Goal: Transaction & Acquisition: Subscribe to service/newsletter

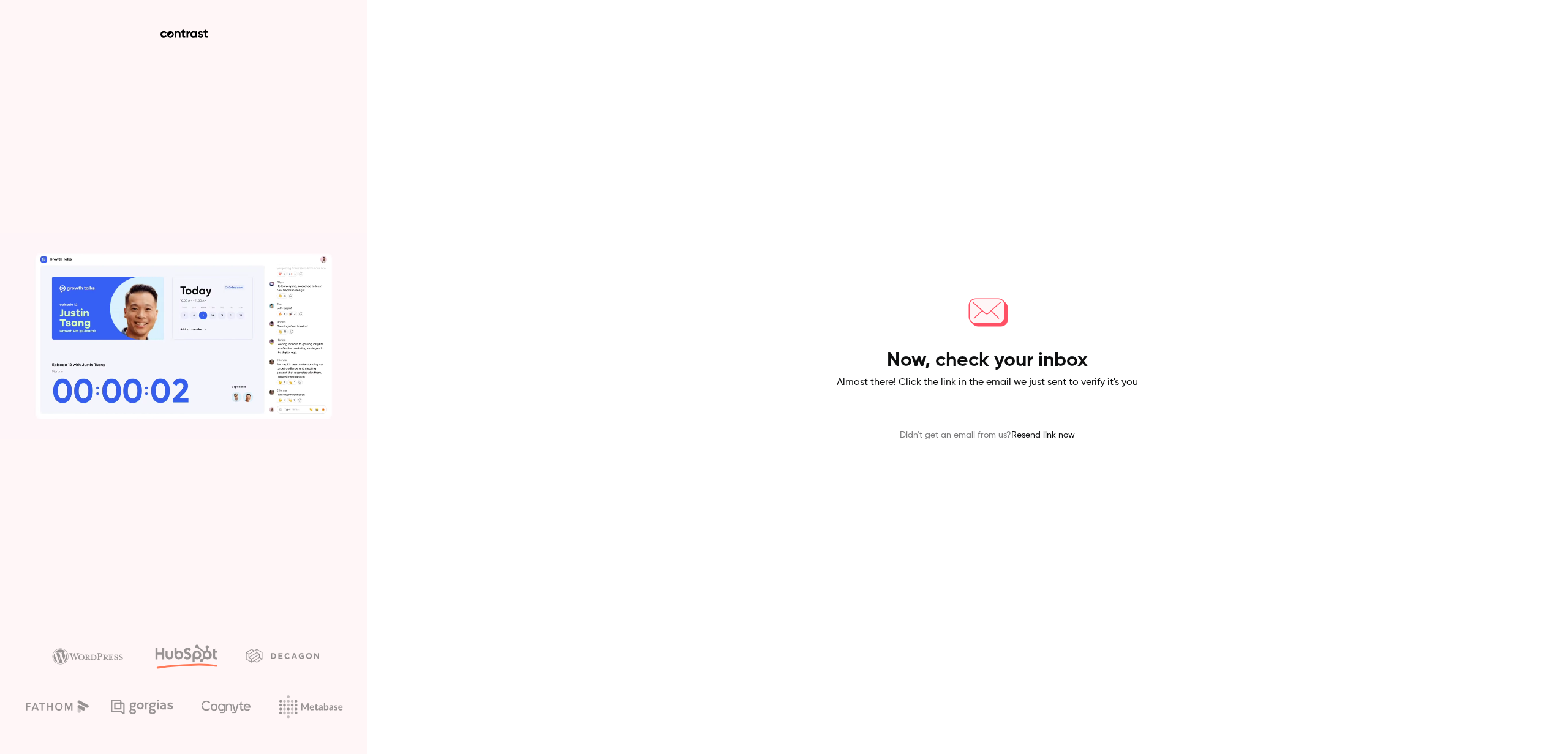
click at [1144, 589] on main "Now, check your inbox Almost there! Click the link in the email we just sent to…" at bounding box center [987, 377] width 319 height 754
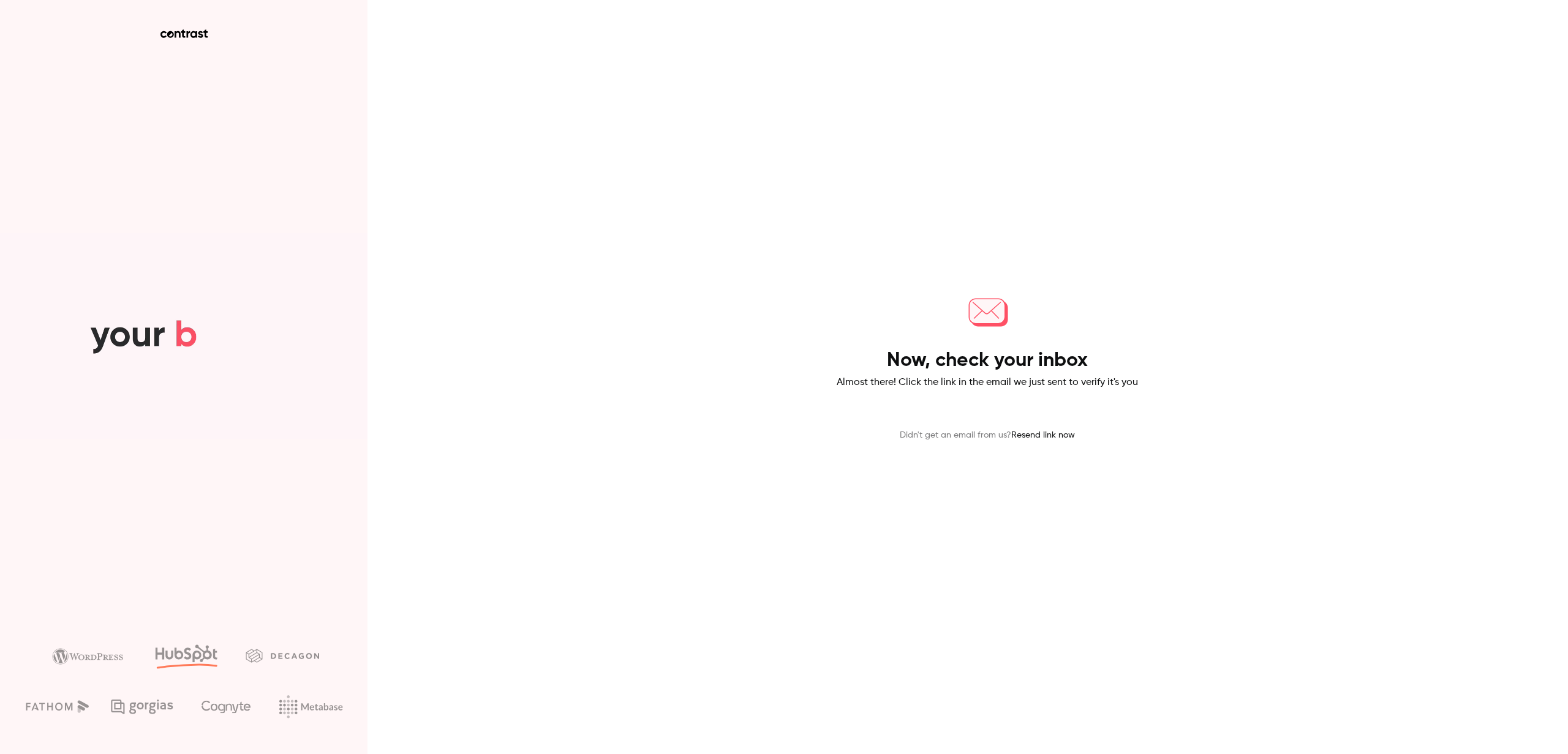
click at [626, 562] on div "Now, check your inbox Almost there! Click the link in the email we just sent to…" at bounding box center [784, 377] width 1568 height 754
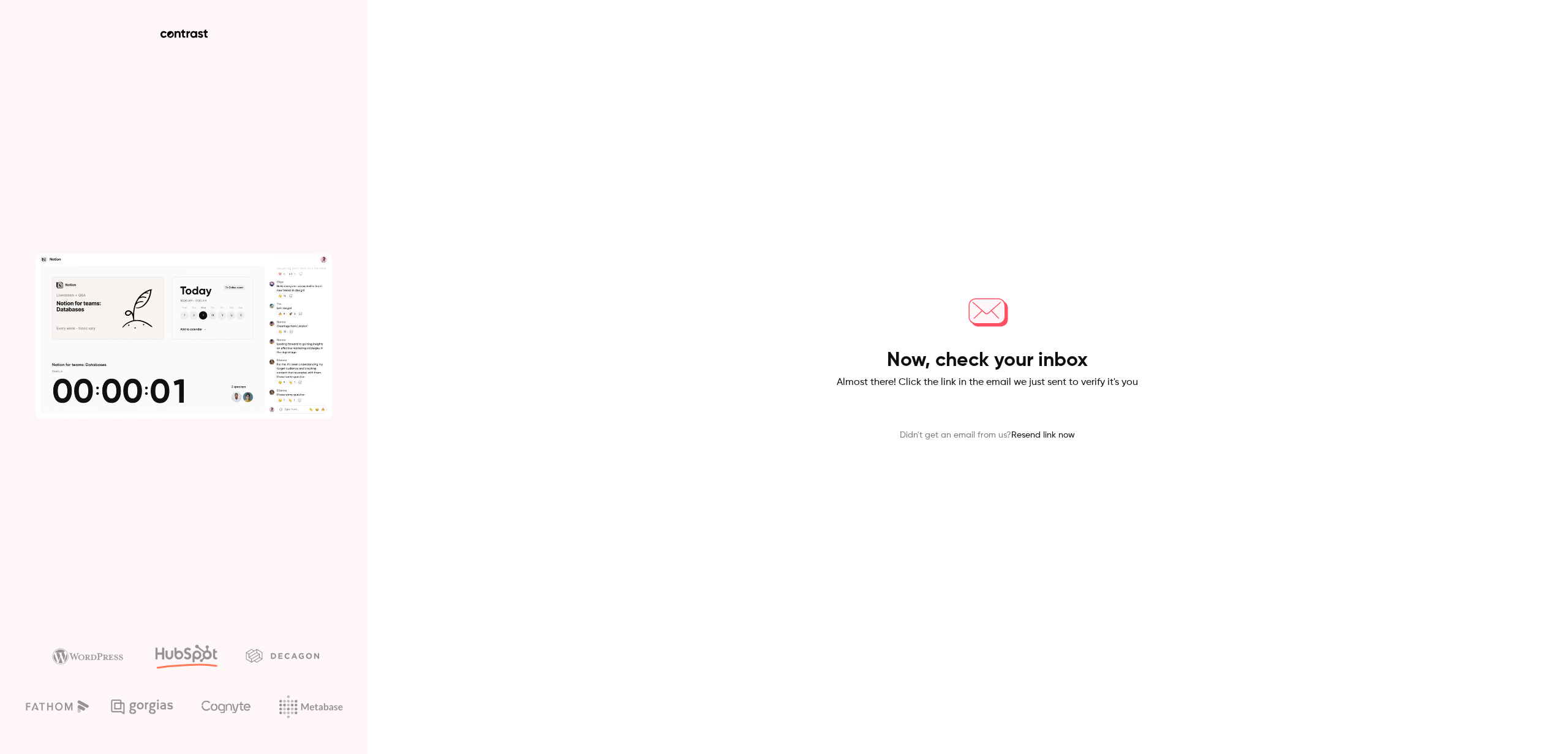
click at [991, 366] on h4 "Now, check your inbox" at bounding box center [987, 360] width 201 height 25
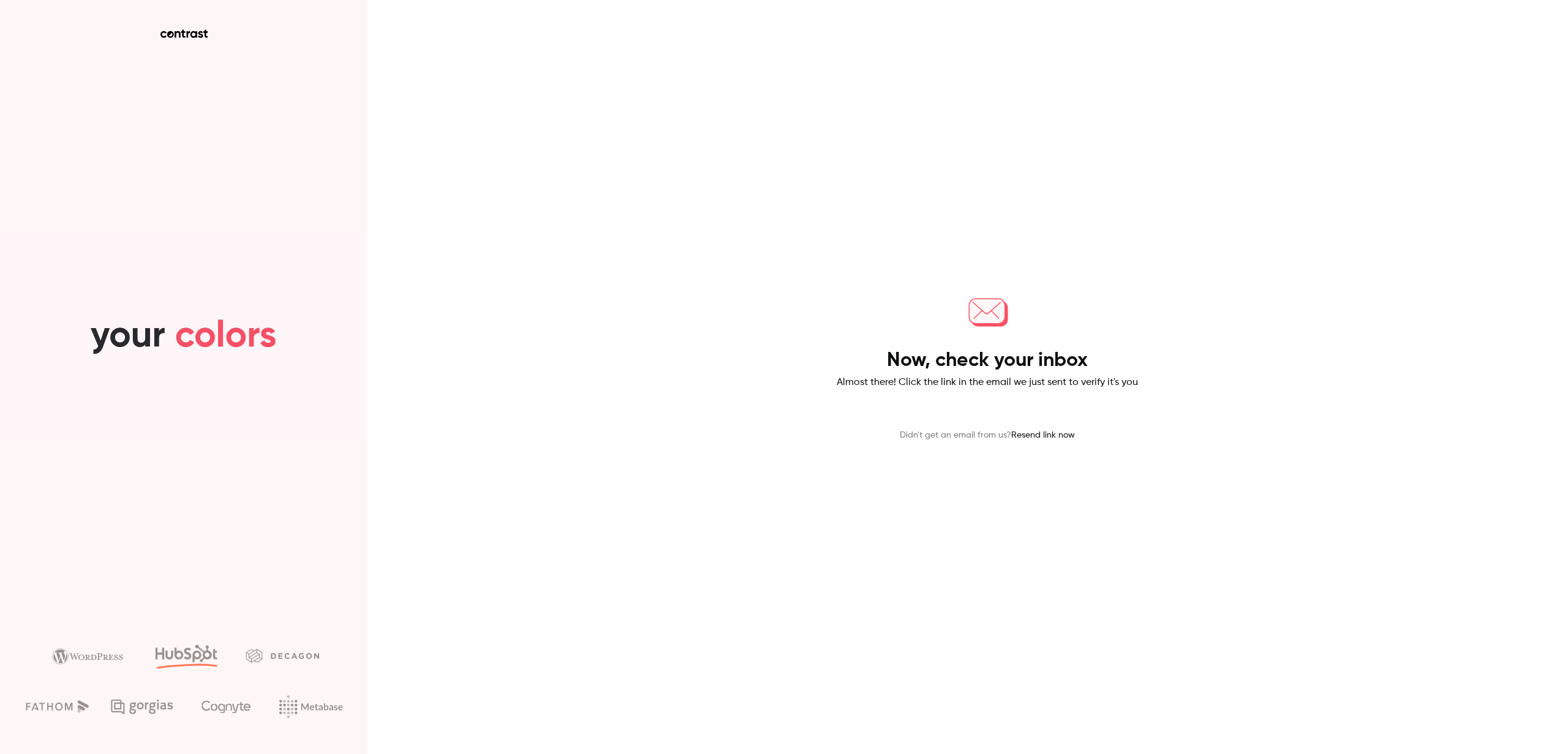
click at [1227, 390] on div "Now, check your inbox Almost there! Click the link in the email we just sent to…" at bounding box center [784, 377] width 1568 height 754
click at [196, 34] on icon at bounding box center [183, 34] width 47 height 9
click at [763, 226] on div "Now, check your inbox Almost there! Click the link in the email we just sent to…" at bounding box center [784, 377] width 1568 height 754
